Goal: Transaction & Acquisition: Purchase product/service

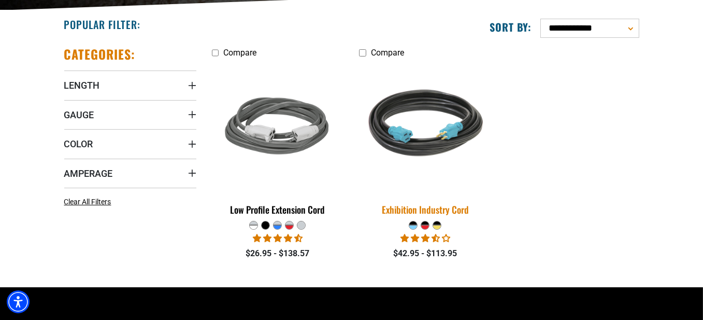
scroll to position [311, 0]
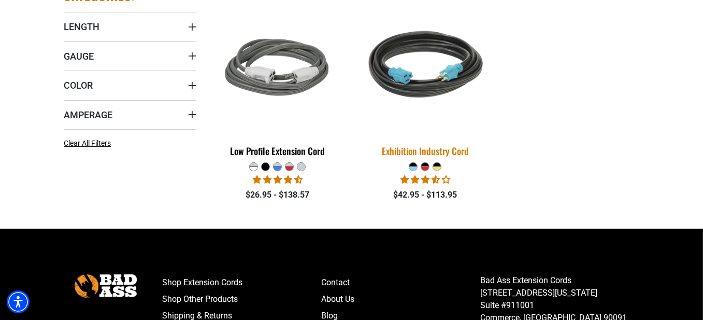
click at [422, 154] on div "Exhibition Industry Cord" at bounding box center [425, 150] width 132 height 9
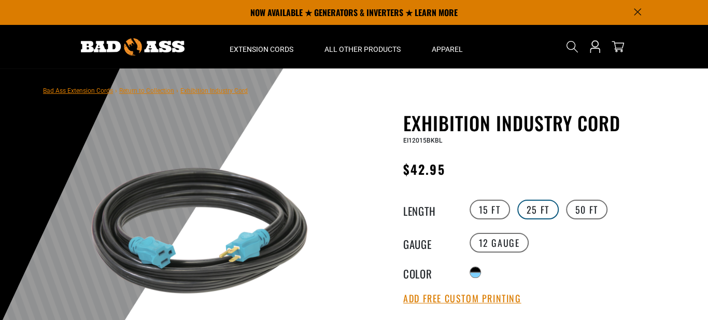
click at [532, 209] on label "25 FT" at bounding box center [537, 209] width 41 height 20
